Goal: Information Seeking & Learning: Find specific page/section

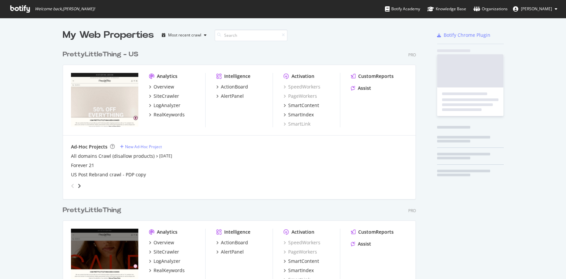
scroll to position [272, 552]
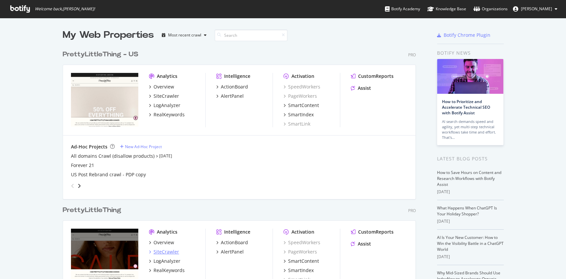
click at [164, 251] on div "SiteCrawler" at bounding box center [167, 252] width 26 height 7
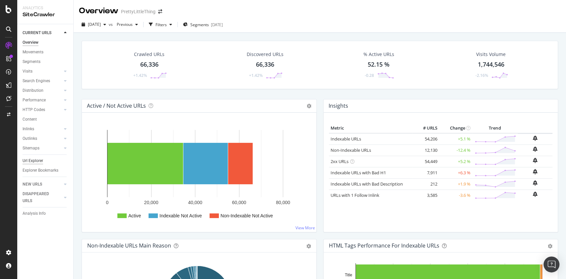
click at [26, 159] on div "Url Explorer" at bounding box center [33, 161] width 21 height 7
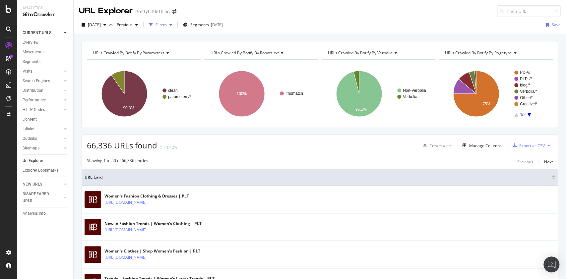
click at [175, 25] on div "button" at bounding box center [171, 25] width 8 height 4
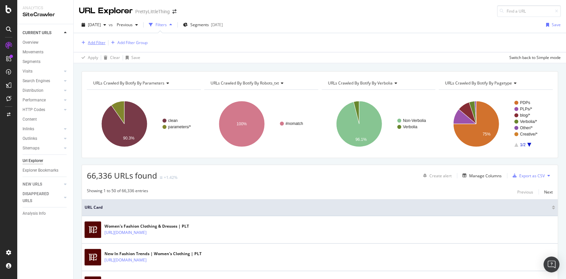
click at [88, 40] on div "Add Filter" at bounding box center [97, 43] width 18 height 6
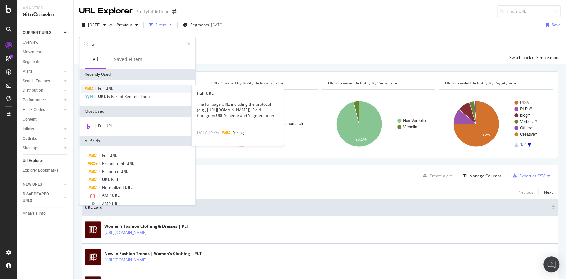
type input "url"
click at [103, 88] on span "Full" at bounding box center [101, 89] width 7 height 6
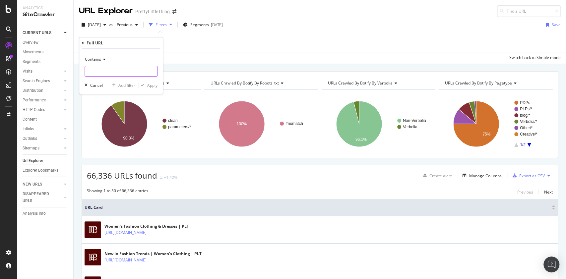
click at [106, 73] on input "text" at bounding box center [121, 71] width 72 height 11
click at [119, 70] on input "text" at bounding box center [121, 71] width 72 height 11
click at [104, 73] on input "text" at bounding box center [121, 71] width 72 height 11
paste input "a4-black-frame.html"
type input "a4-black-frame.html"
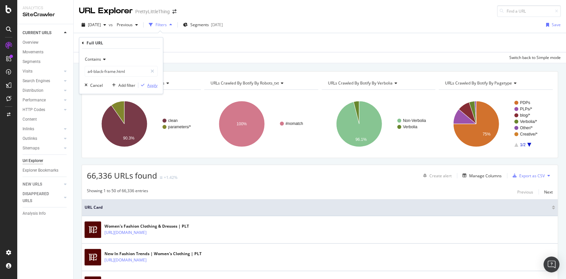
click at [149, 86] on div "Apply" at bounding box center [152, 86] width 10 height 6
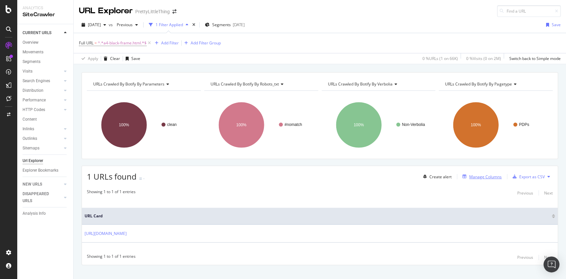
click at [472, 176] on div "Manage Columns" at bounding box center [485, 177] width 32 height 6
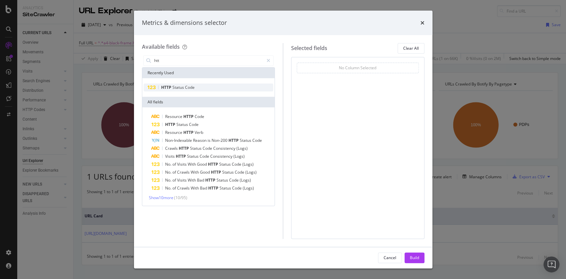
type input "htt"
click at [203, 88] on div "HTTP Status Code" at bounding box center [209, 88] width 130 height 8
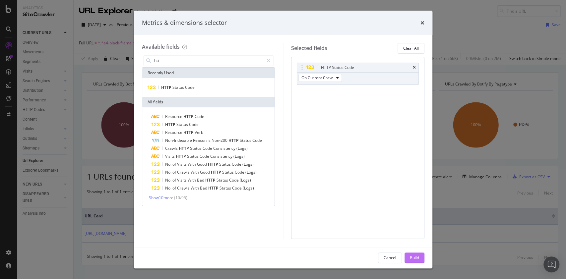
click at [411, 261] on div "Build" at bounding box center [414, 258] width 9 height 6
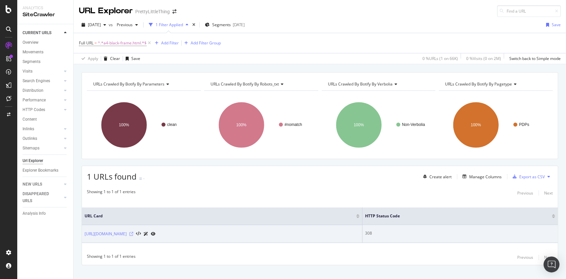
click at [133, 235] on icon at bounding box center [131, 234] width 4 height 4
